Goal: Task Accomplishment & Management: Complete application form

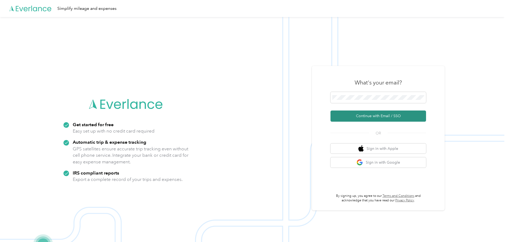
click at [366, 117] on button "Continue with Email / SSO" at bounding box center [378, 115] width 96 height 11
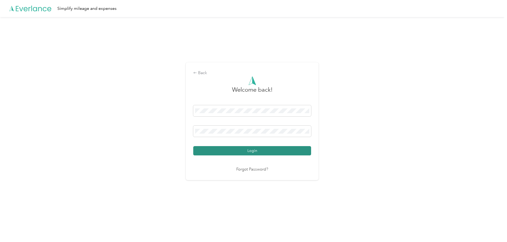
click at [235, 148] on button "Login" at bounding box center [252, 150] width 118 height 9
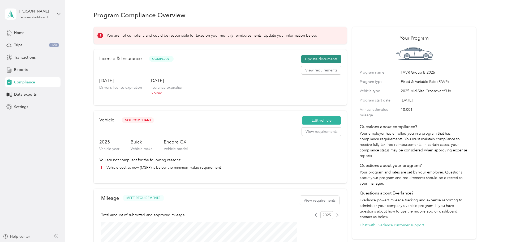
click at [305, 63] on button "Update documents" at bounding box center [321, 59] width 40 height 8
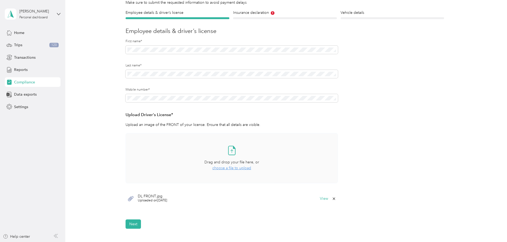
scroll to position [53, 0]
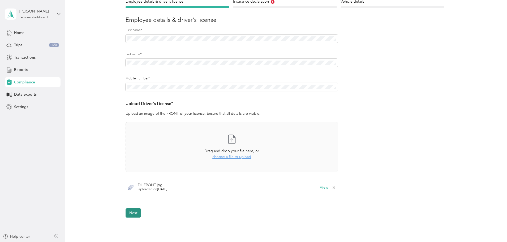
click at [131, 211] on button "Next" at bounding box center [133, 212] width 15 height 9
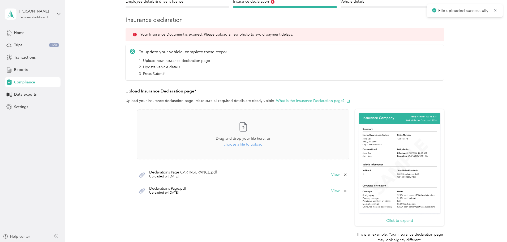
scroll to position [80, 0]
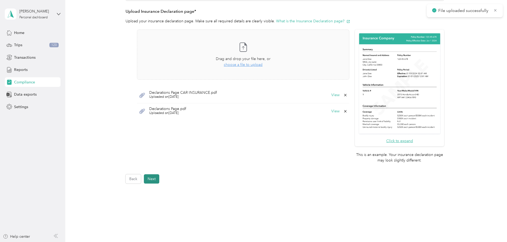
click at [158, 179] on button "Next" at bounding box center [151, 178] width 15 height 9
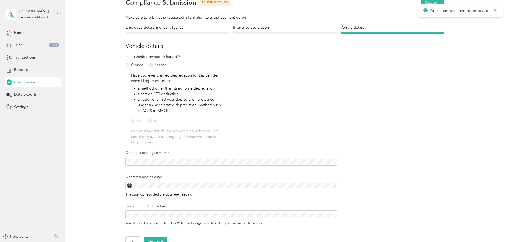
scroll to position [33, 0]
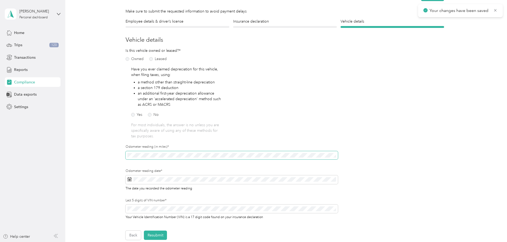
click at [126, 155] on span at bounding box center [232, 155] width 212 height 8
click at [154, 235] on button "Resubmit" at bounding box center [155, 234] width 23 height 9
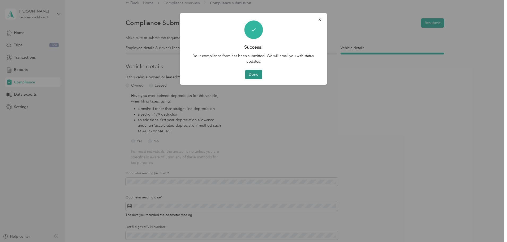
click at [248, 74] on button "Done" at bounding box center [253, 74] width 17 height 9
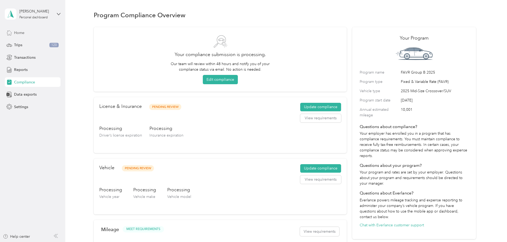
click at [28, 32] on div "Home" at bounding box center [33, 33] width 56 height 10
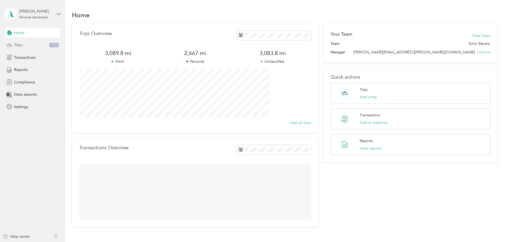
click at [27, 44] on div "Trips 120" at bounding box center [33, 45] width 56 height 10
